Goal: Information Seeking & Learning: Learn about a topic

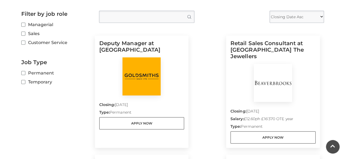
scroll to position [143, 0]
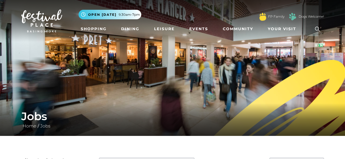
scroll to position [143, 0]
